Goal: Use online tool/utility: Utilize a website feature to perform a specific function

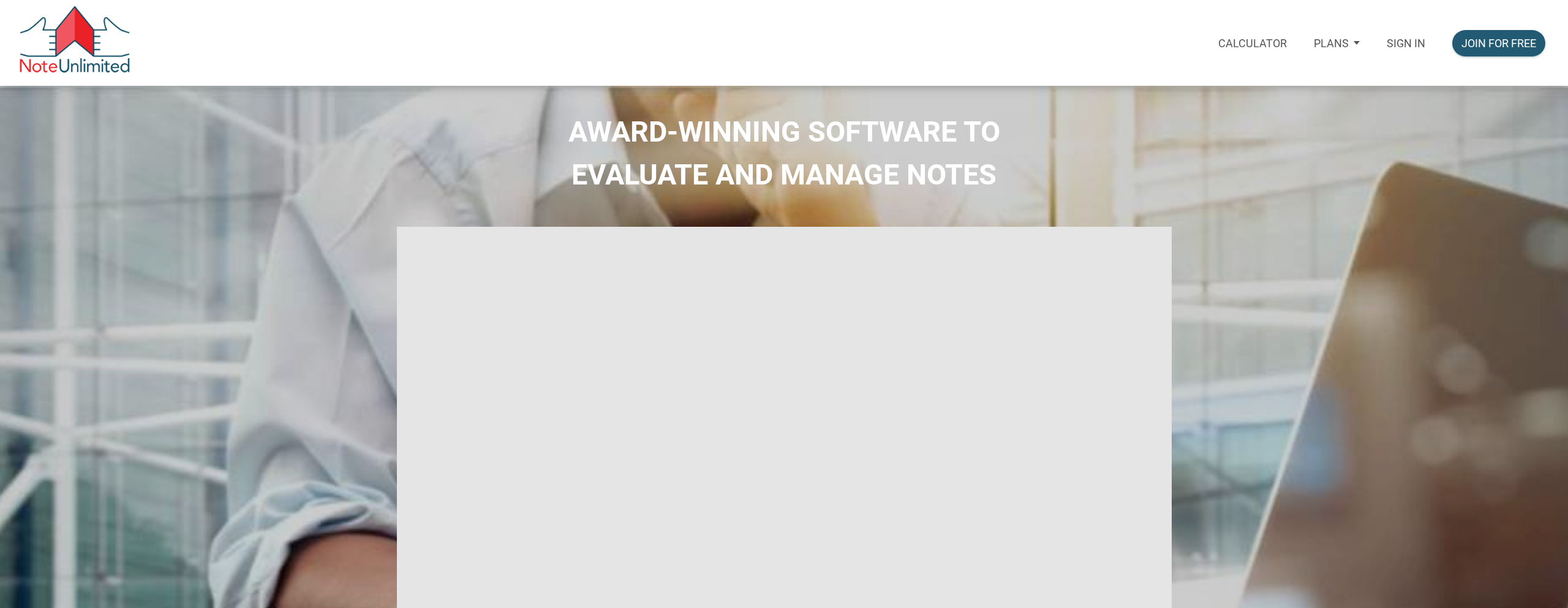
select select
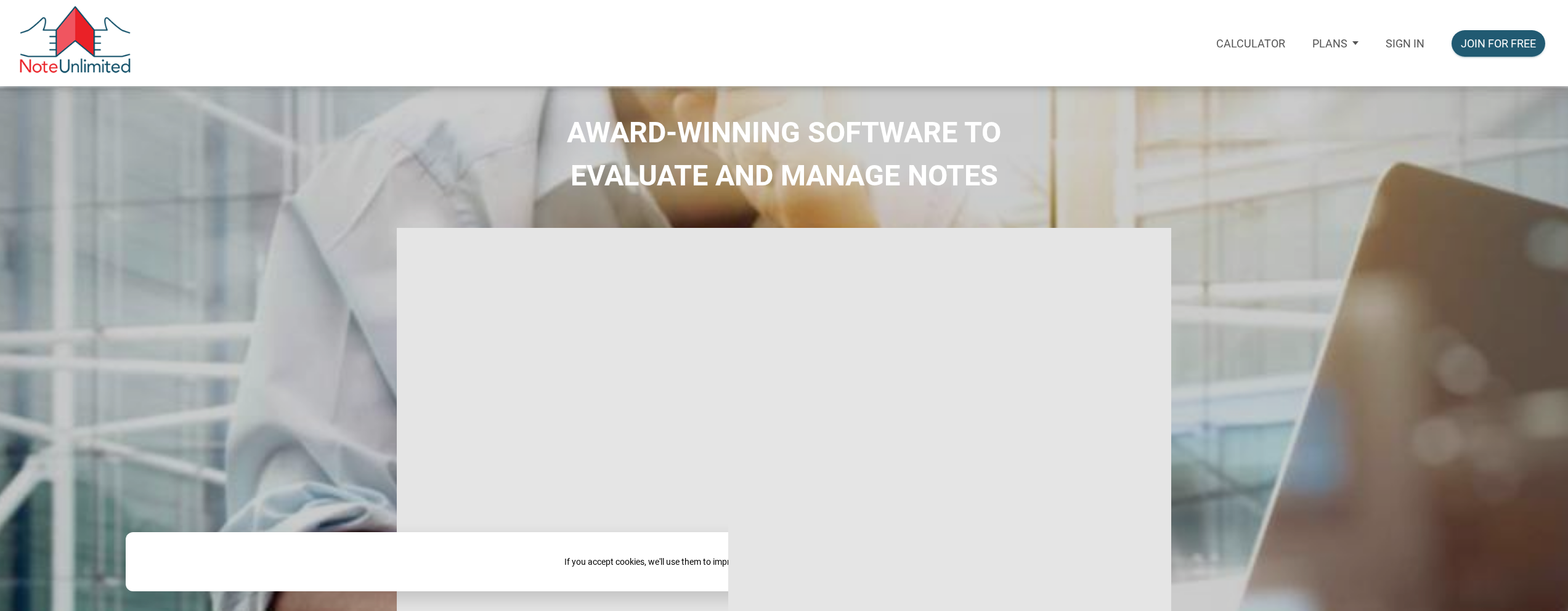
type input "Introduction to new features"
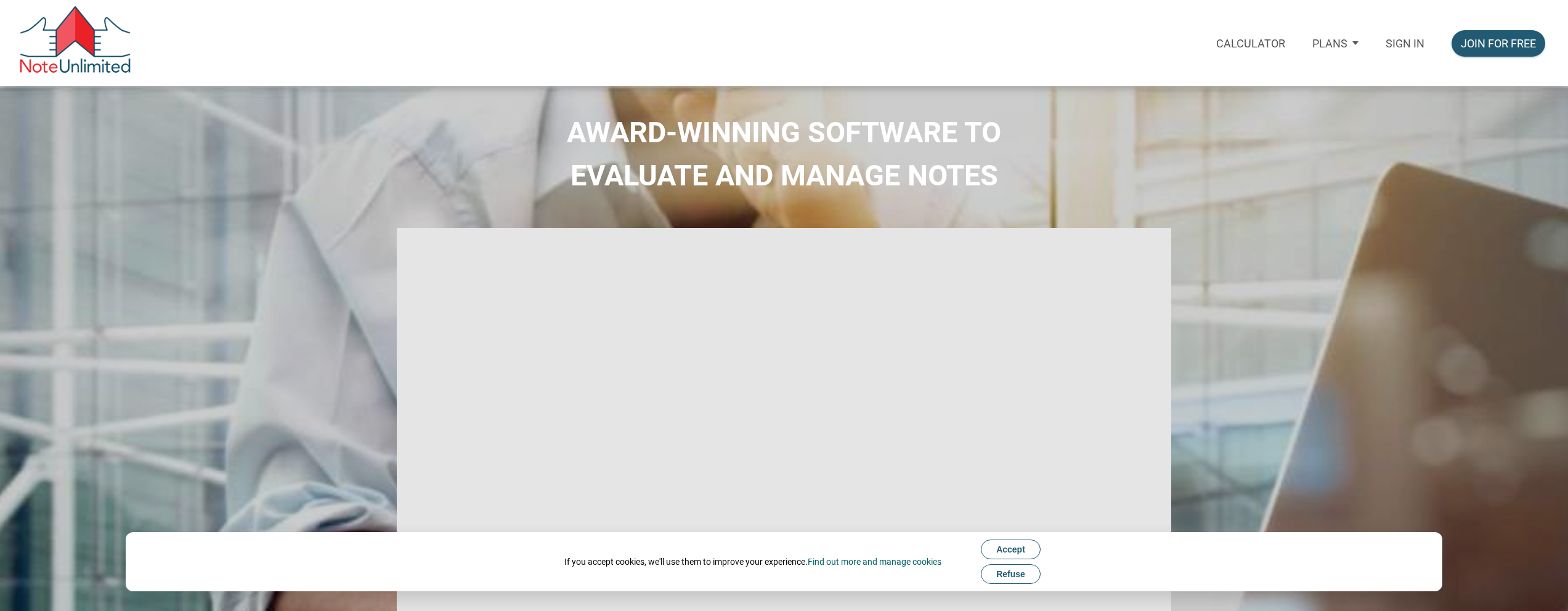
type input "Introduction to new features"
select select
click at [1271, 39] on p "Calculator" at bounding box center [1250, 43] width 69 height 13
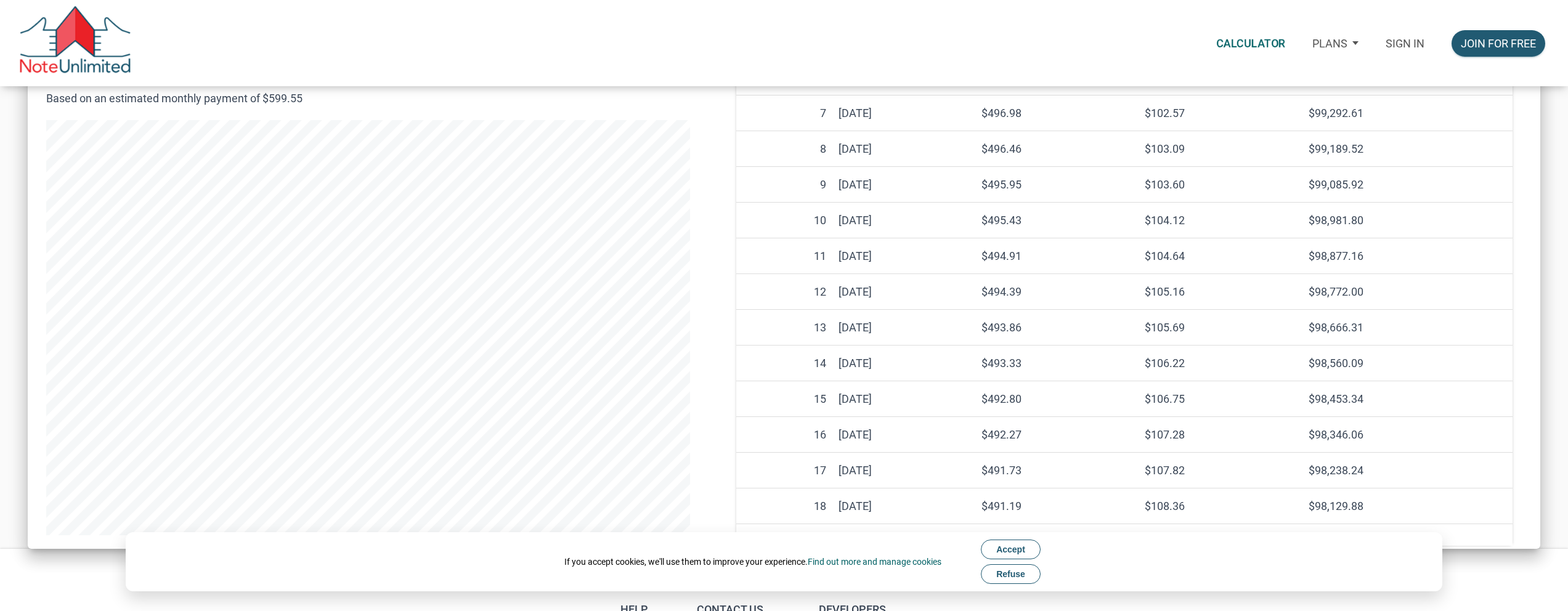
scroll to position [540, 0]
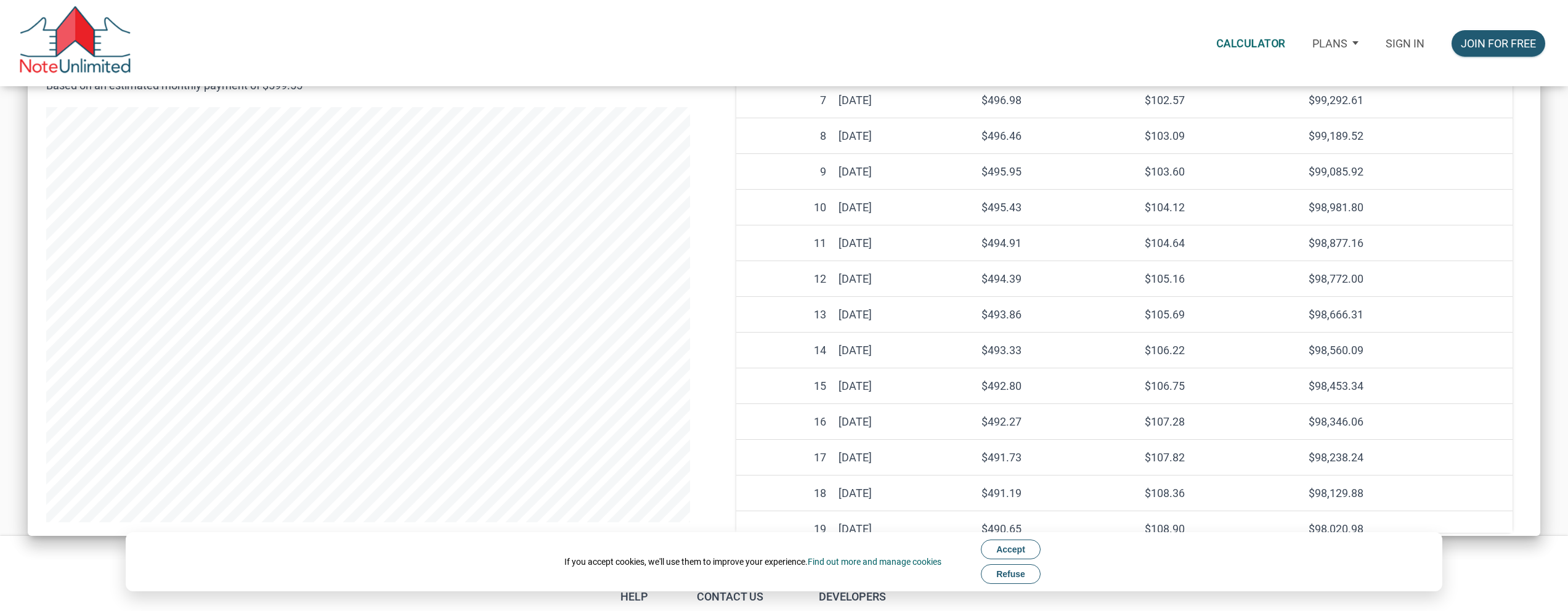
click at [1006, 552] on span "Accept" at bounding box center [1010, 548] width 29 height 10
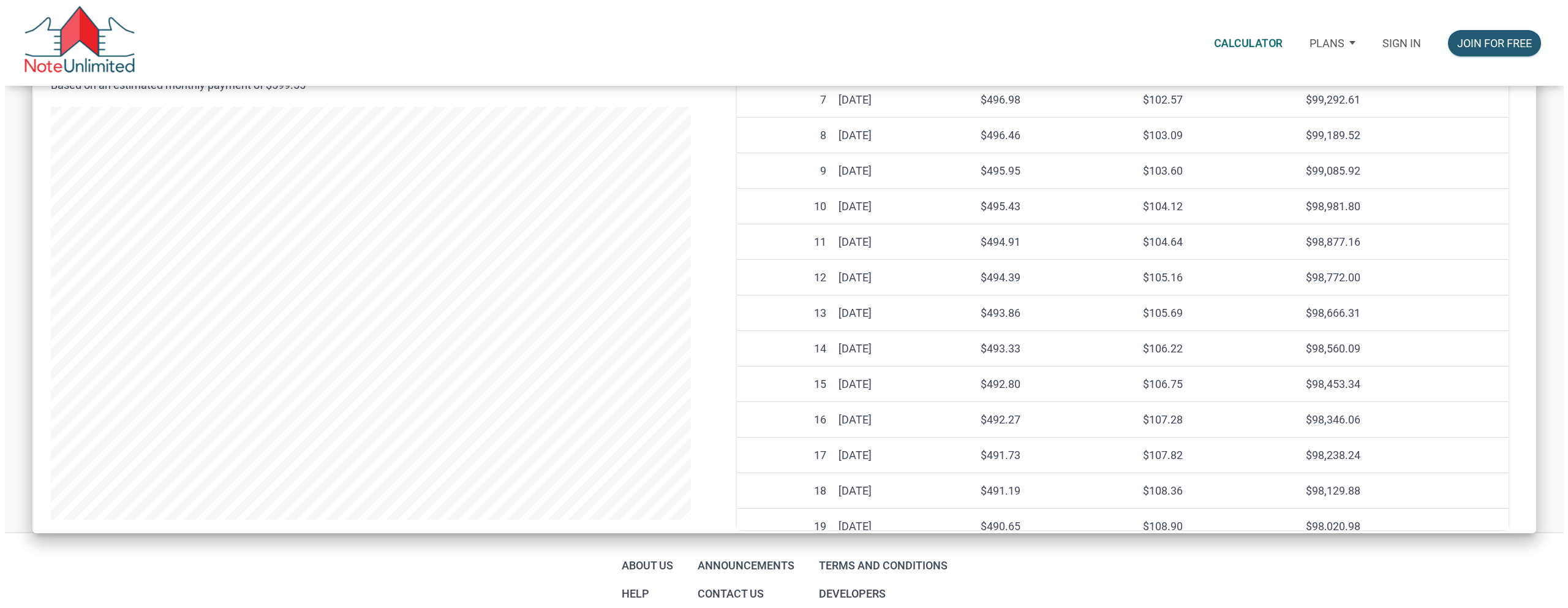
scroll to position [0, 0]
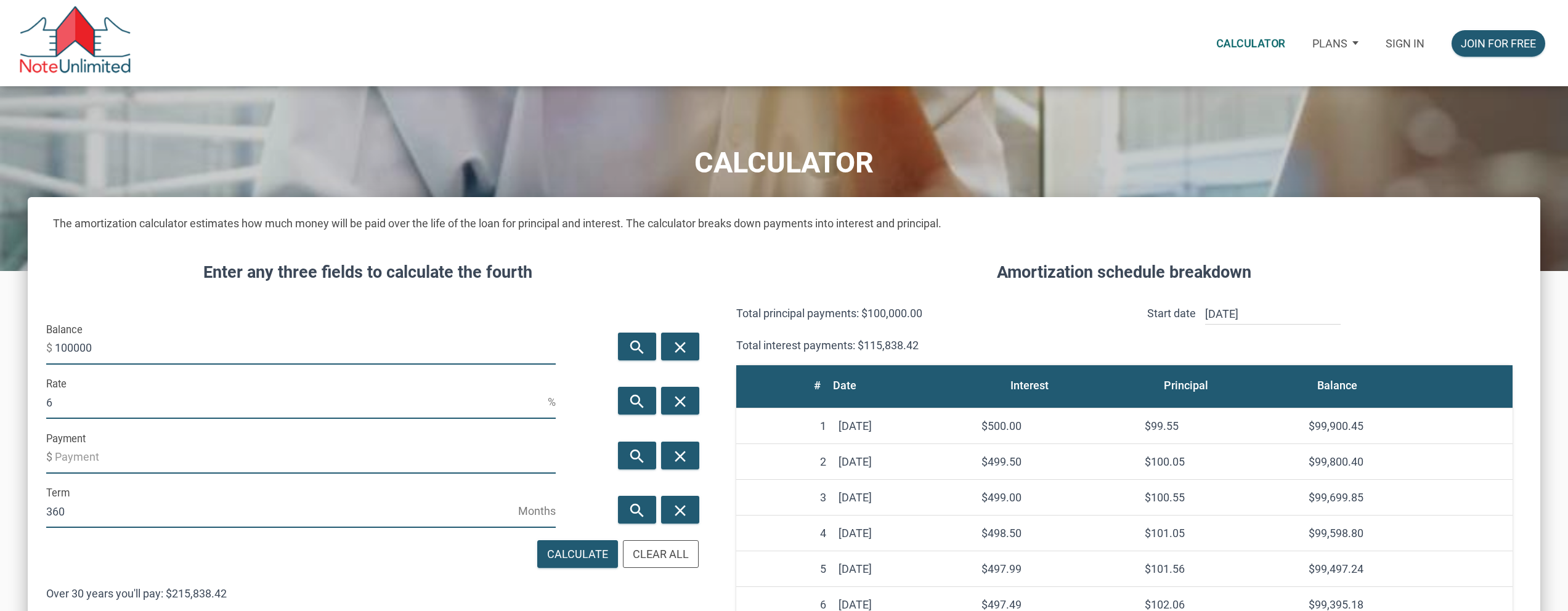
click at [141, 346] on input "100000" at bounding box center [305, 348] width 501 height 33
type input "1"
click at [92, 355] on input "Balance" at bounding box center [305, 348] width 501 height 33
type input "320000"
click at [511, 407] on input "6" at bounding box center [297, 401] width 501 height 33
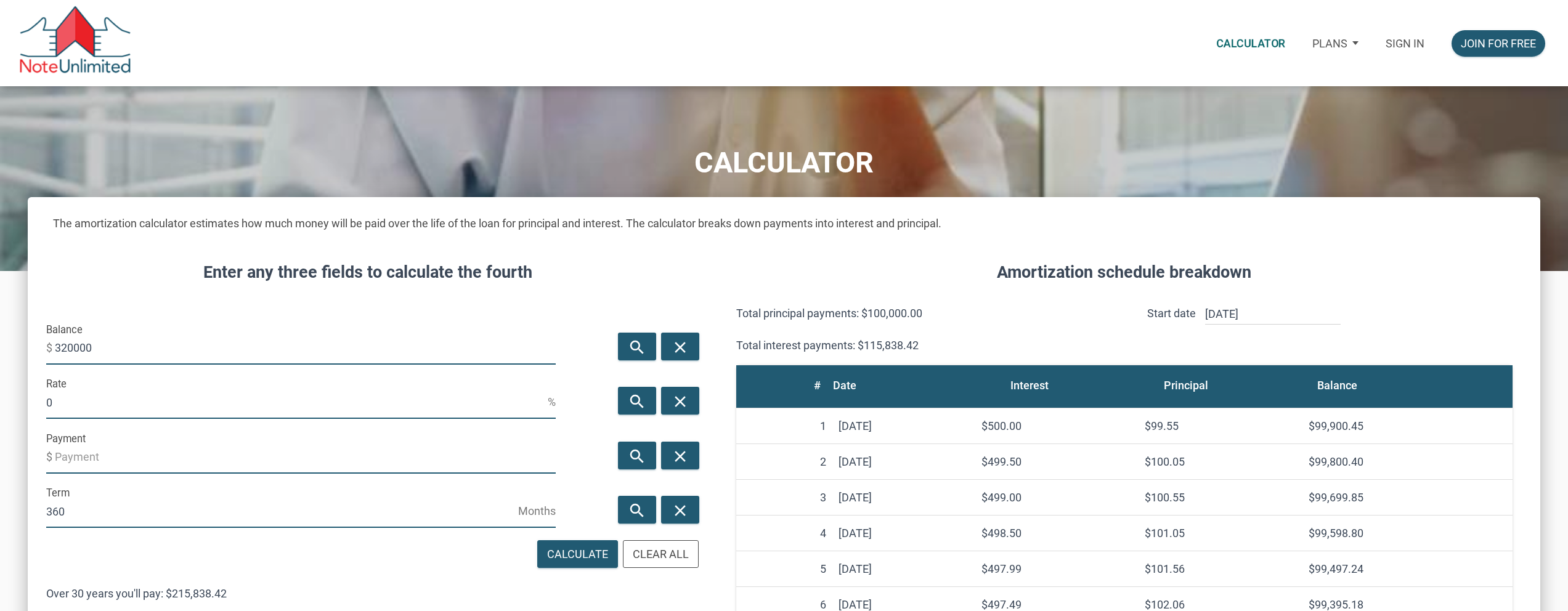
type input "0"
click at [261, 455] on input "Payment" at bounding box center [305, 456] width 501 height 33
click at [559, 552] on div "Calculate" at bounding box center [577, 554] width 61 height 17
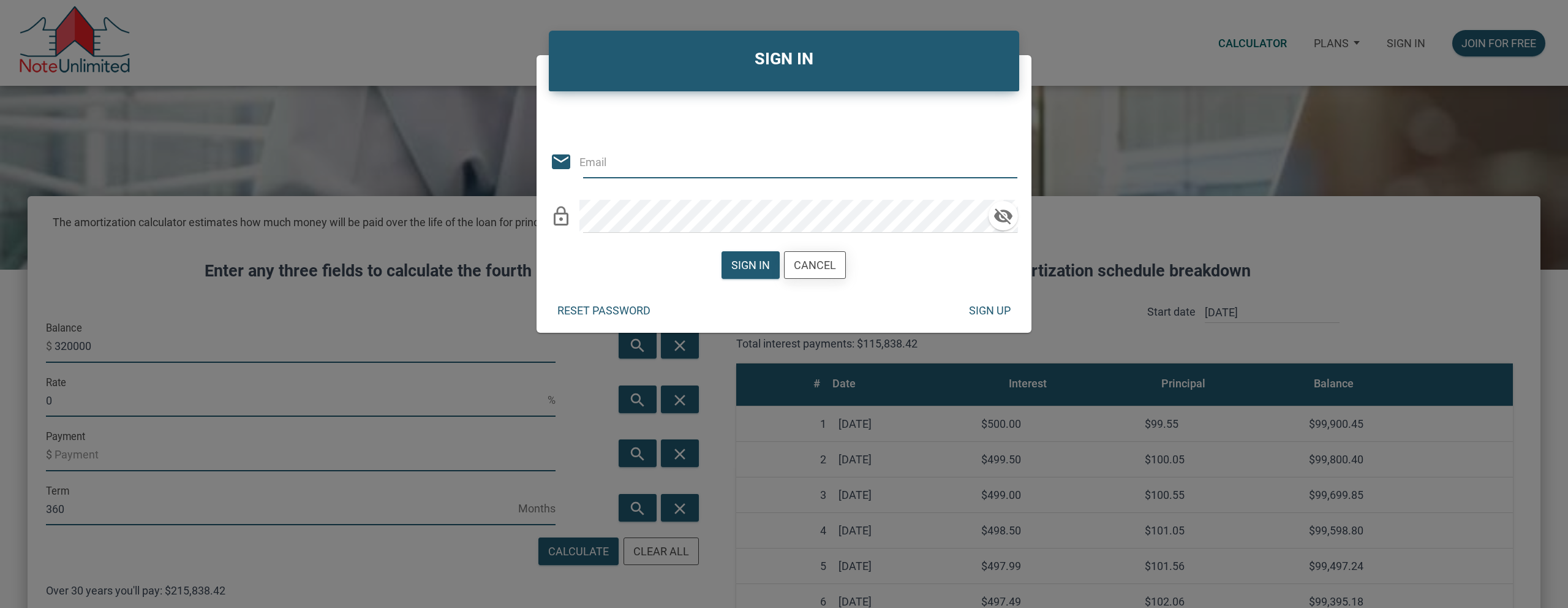
click at [831, 259] on div "Cancel" at bounding box center [815, 265] width 42 height 17
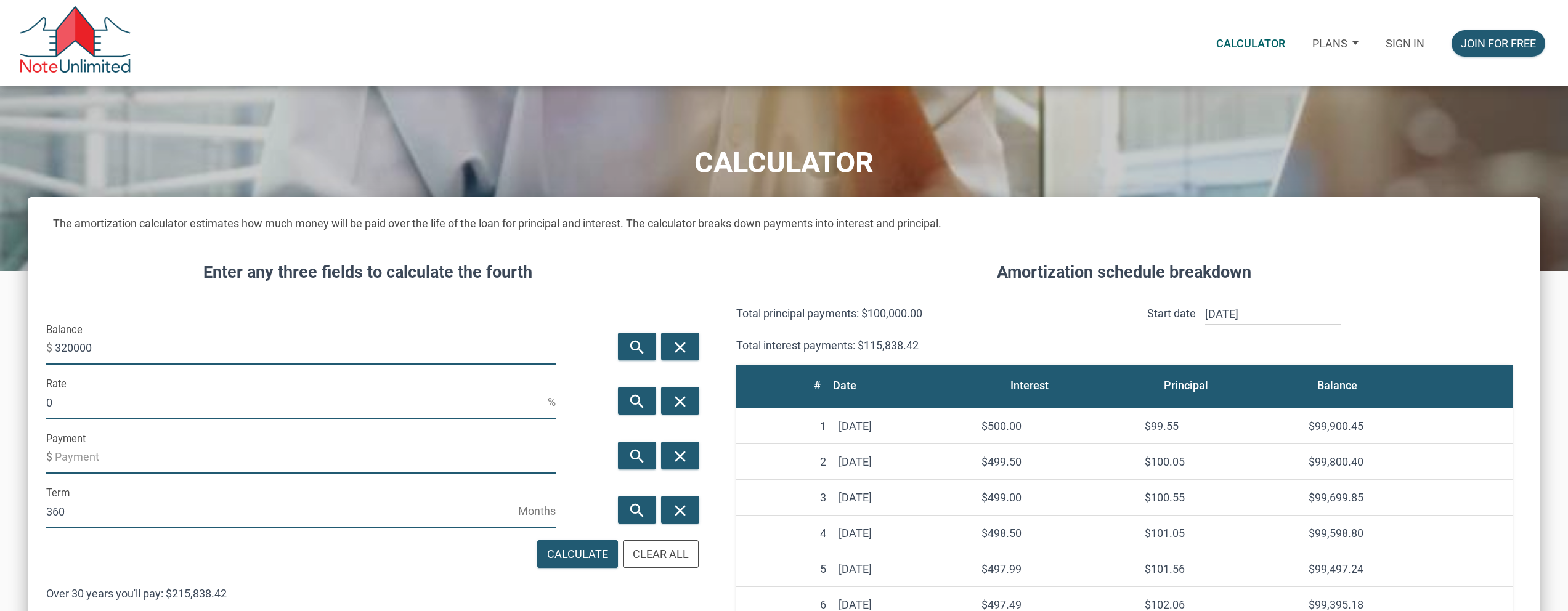
scroll to position [614723, 614518]
